Goal: Find specific page/section: Find specific page/section

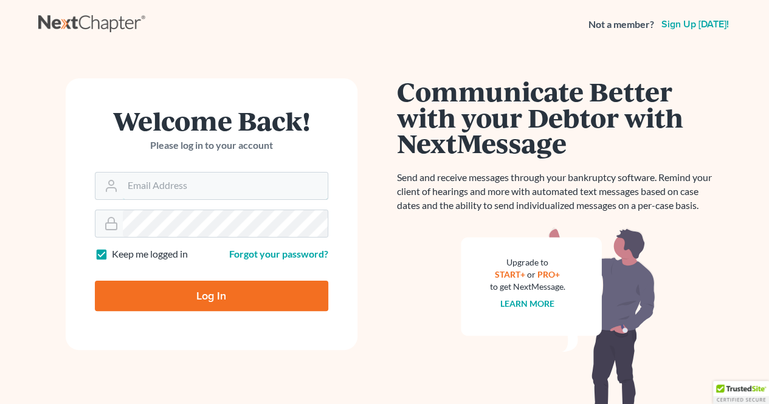
type input "[EMAIL_ADDRESS][DOMAIN_NAME]"
click at [185, 288] on input "Log In" at bounding box center [211, 296] width 233 height 30
type input "Thinking..."
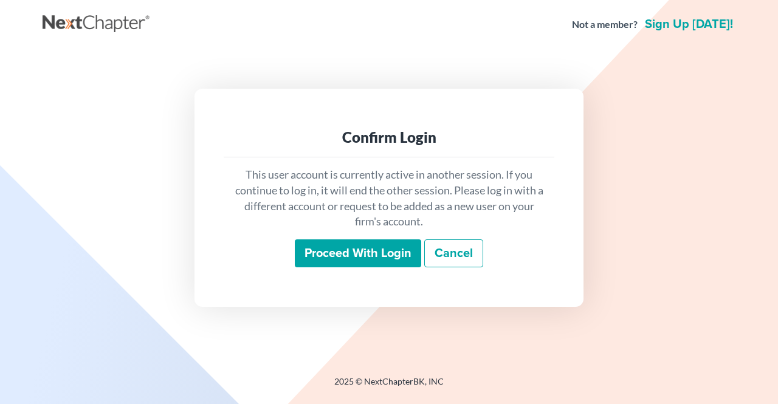
click at [358, 245] on input "Proceed with login" at bounding box center [358, 254] width 126 height 28
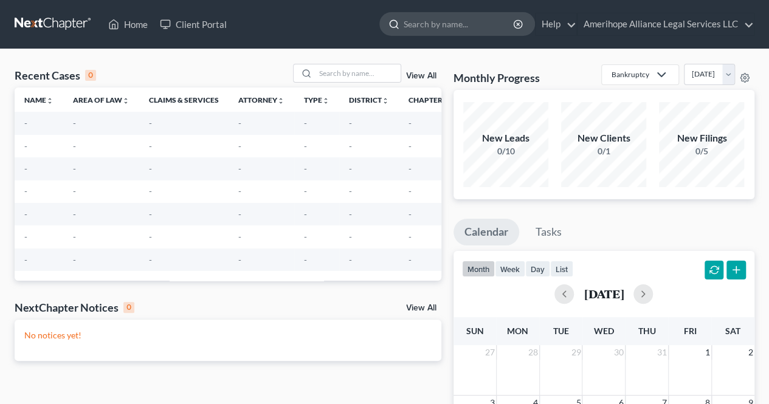
click at [446, 27] on input "search" at bounding box center [459, 24] width 111 height 22
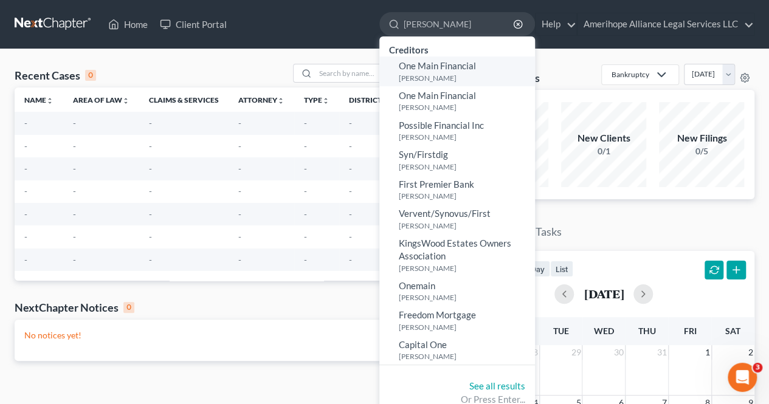
type input "[PERSON_NAME]"
click at [480, 388] on link "See all results" at bounding box center [497, 386] width 56 height 11
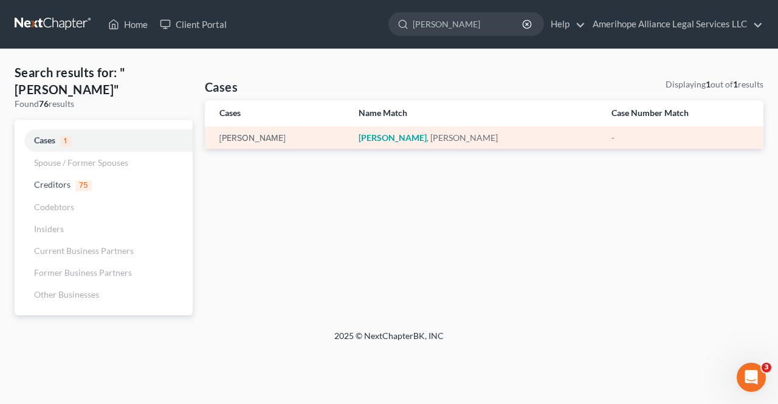
click at [404, 138] on em "[PERSON_NAME]" at bounding box center [393, 138] width 68 height 10
click at [271, 133] on div "[PERSON_NAME]" at bounding box center [279, 138] width 120 height 12
click at [269, 134] on link "[PERSON_NAME]" at bounding box center [252, 138] width 66 height 9
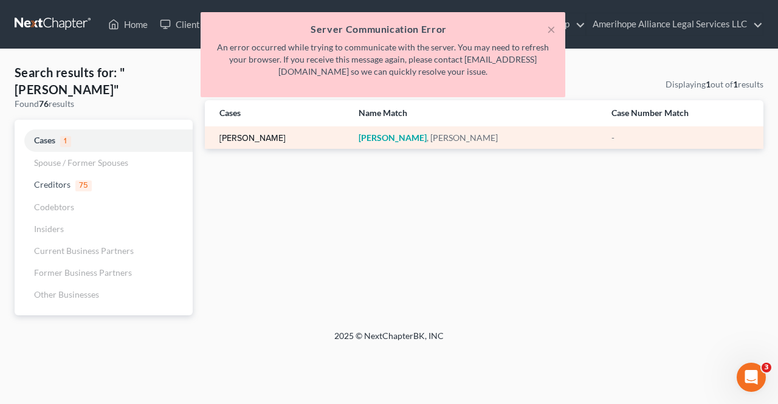
click at [269, 134] on link "[PERSON_NAME]" at bounding box center [252, 138] width 66 height 9
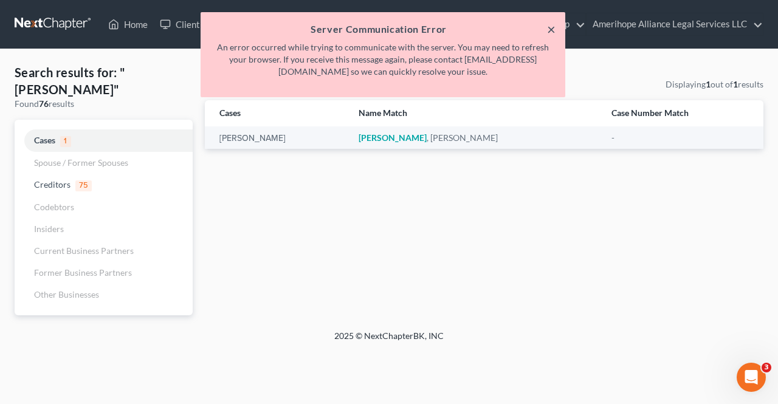
click at [552, 30] on button "×" at bounding box center [551, 29] width 9 height 15
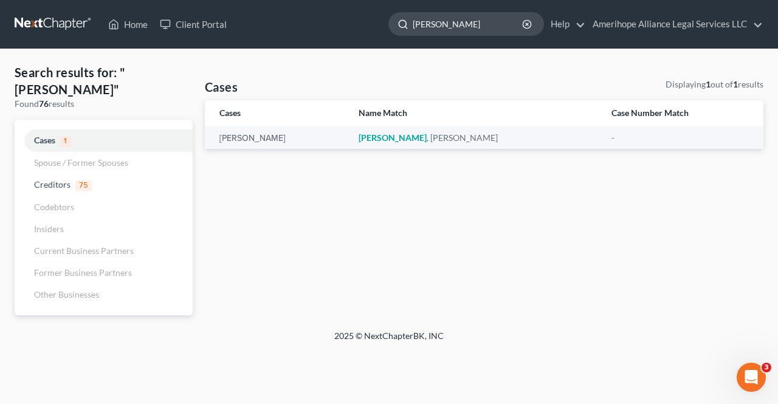
click at [494, 27] on input "[PERSON_NAME]" at bounding box center [468, 24] width 111 height 22
click at [526, 26] on icon "button" at bounding box center [527, 24] width 10 height 10
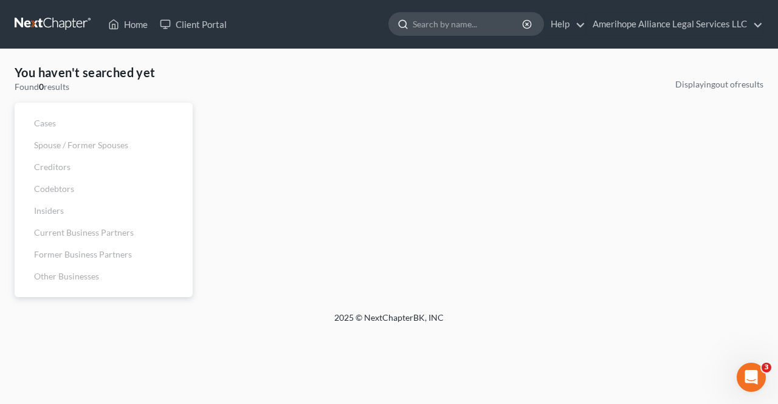
click at [480, 30] on input "search" at bounding box center [468, 24] width 111 height 22
type input "gonza"
